Goal: Task Accomplishment & Management: Use online tool/utility

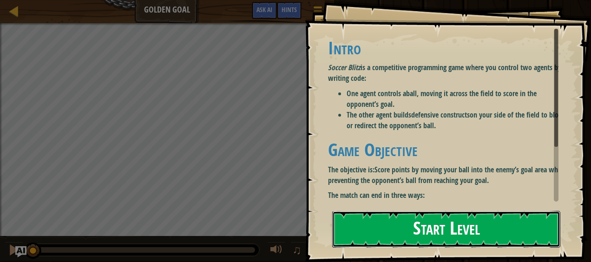
click at [421, 227] on button "Start Level" at bounding box center [446, 229] width 228 height 37
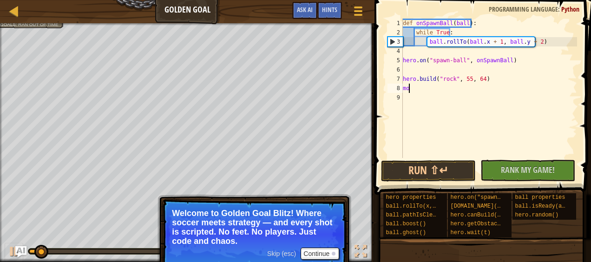
scroll to position [4, 0]
click at [456, 165] on button "Run ⇧↵" at bounding box center [428, 170] width 95 height 21
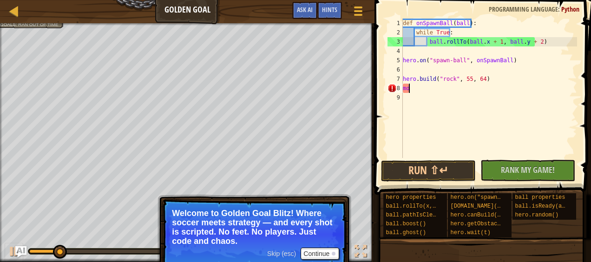
type textarea "m"
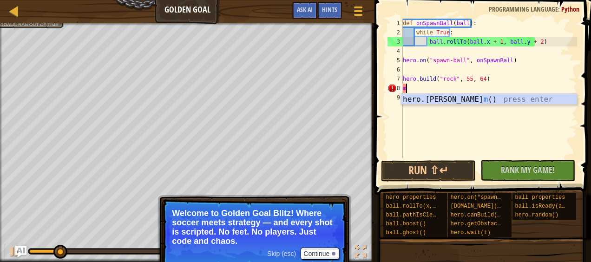
type textarea "[DOMAIN_NAME]("rock", 55, 64)"
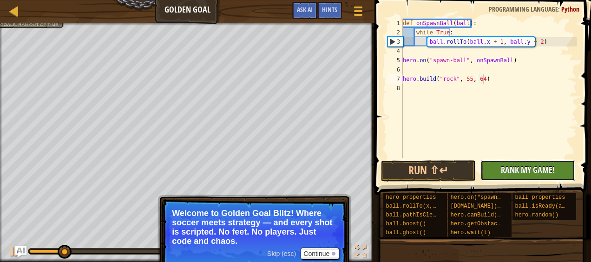
click at [537, 173] on span "Rank My Game!" at bounding box center [528, 170] width 54 height 12
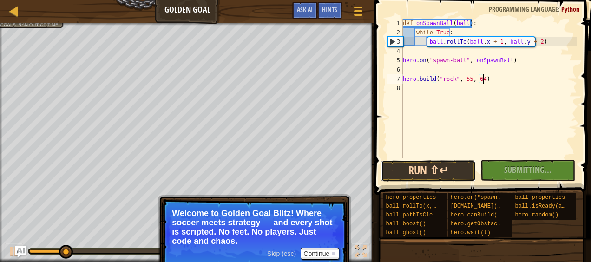
click at [433, 172] on button "Run ⇧↵" at bounding box center [428, 170] width 95 height 21
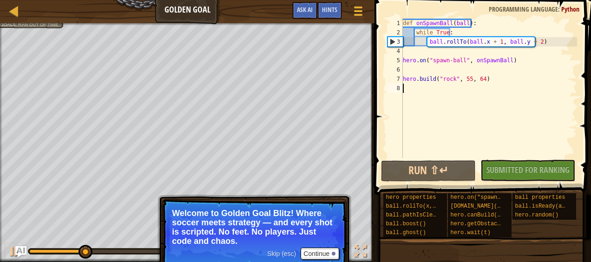
click at [404, 87] on div "def onSpawnBall ( ball ) : while True : ball . rollTo ( ball . x + 1 , ball . y…" at bounding box center [489, 98] width 176 height 158
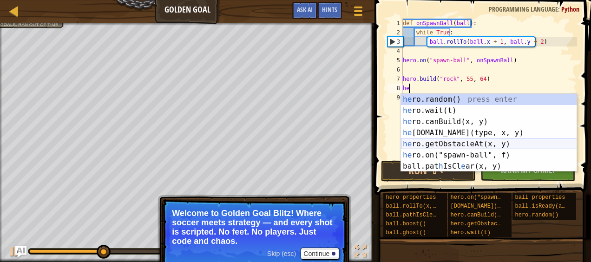
click at [496, 143] on div "he ro.random() press enter he ro.wait(t) press enter he ro.canBuild(x, y) press…" at bounding box center [489, 144] width 176 height 100
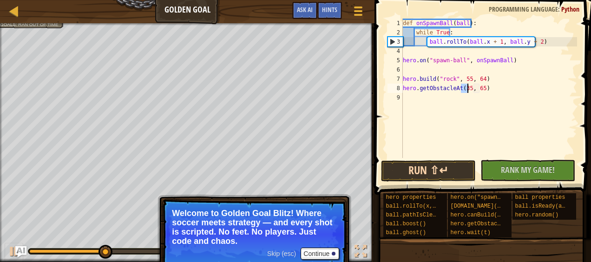
type textarea "hero.getObstacleAt(35, 65)"
click at [432, 167] on button "Run ⇧↵" at bounding box center [428, 170] width 95 height 21
